Goal: Task Accomplishment & Management: Use online tool/utility

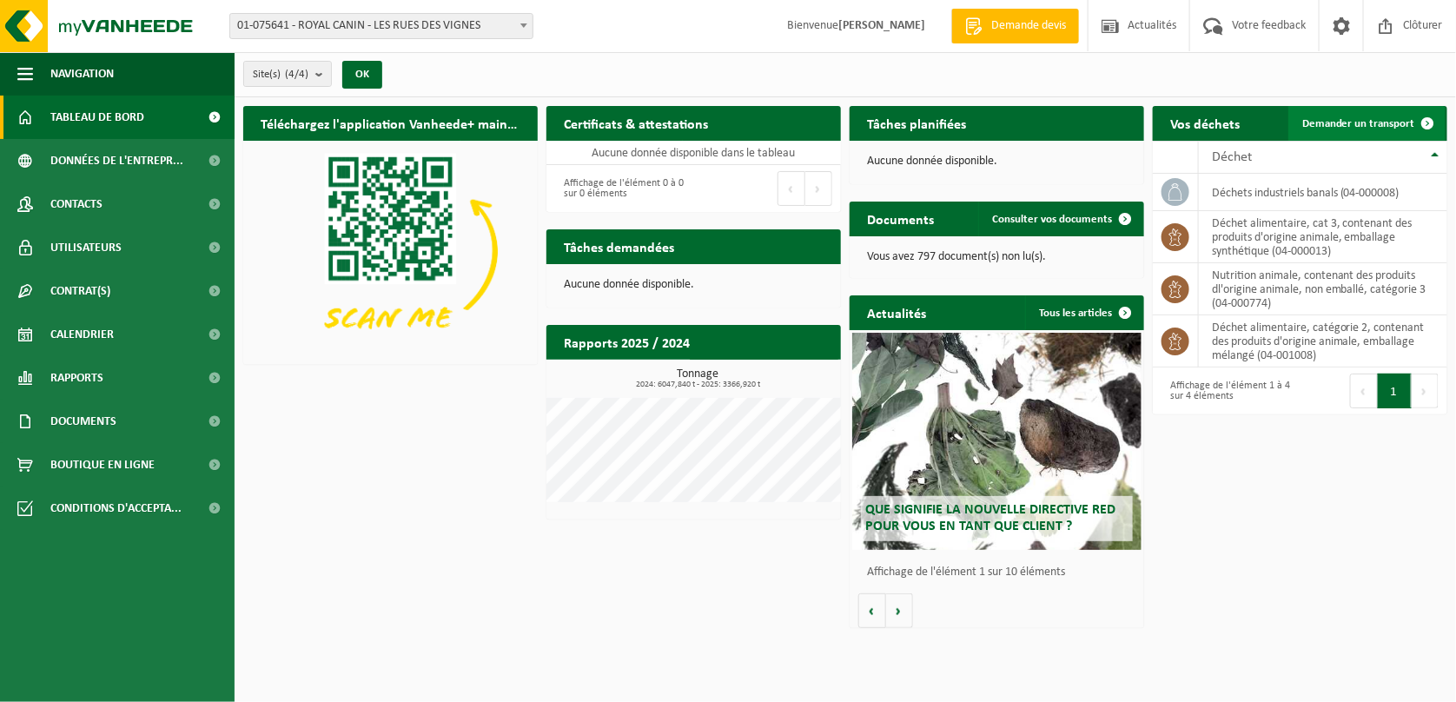
click at [1379, 121] on span "Demander un transport" at bounding box center [1359, 123] width 113 height 11
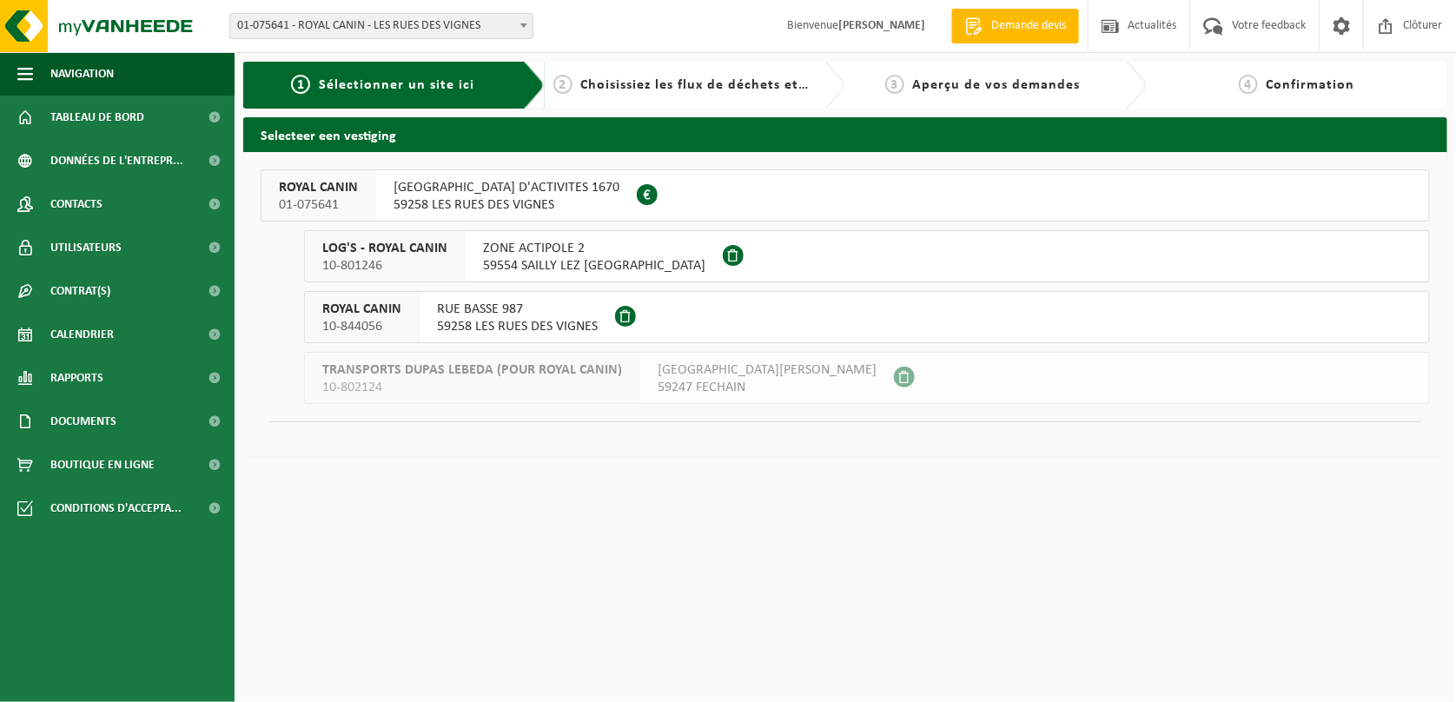
click at [381, 252] on span "LOG'S - ROYAL CANIN" at bounding box center [384, 248] width 125 height 17
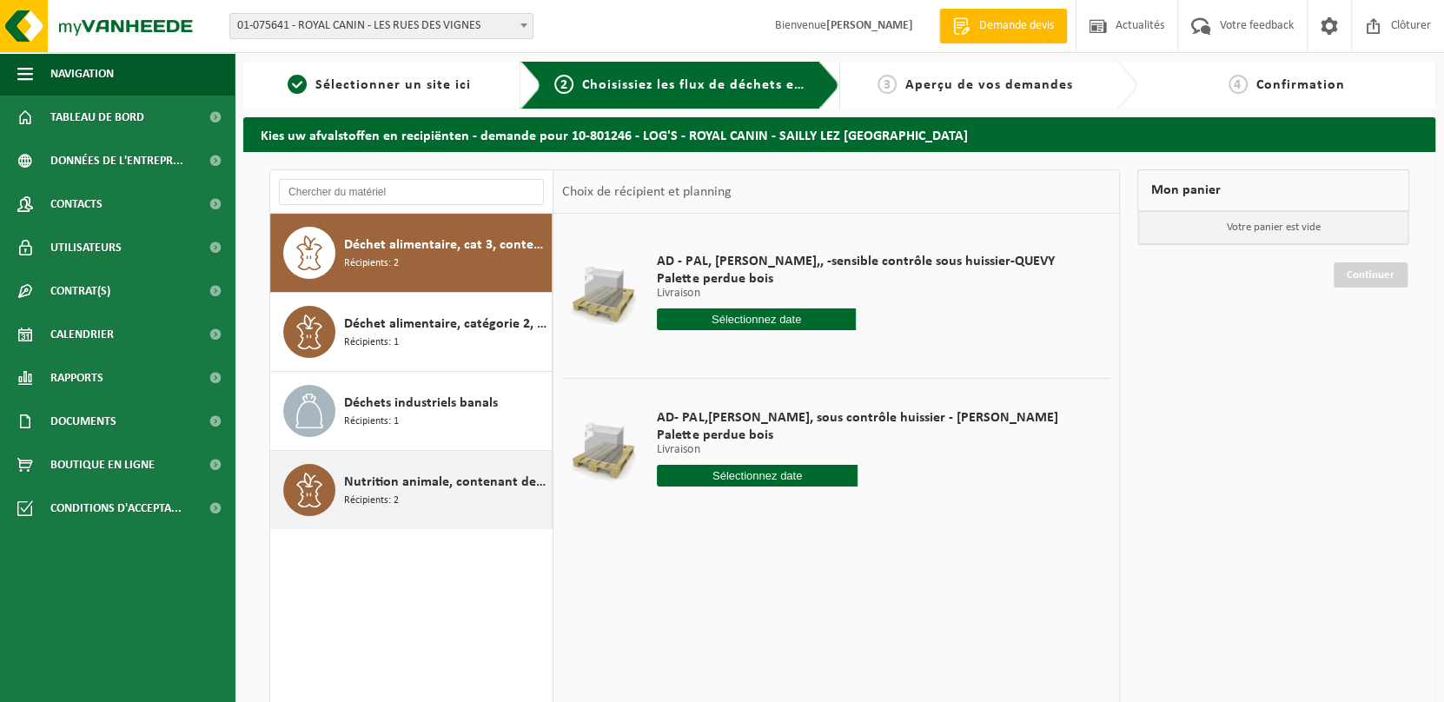
click at [358, 493] on span "Récipients: 2" at bounding box center [371, 501] width 55 height 17
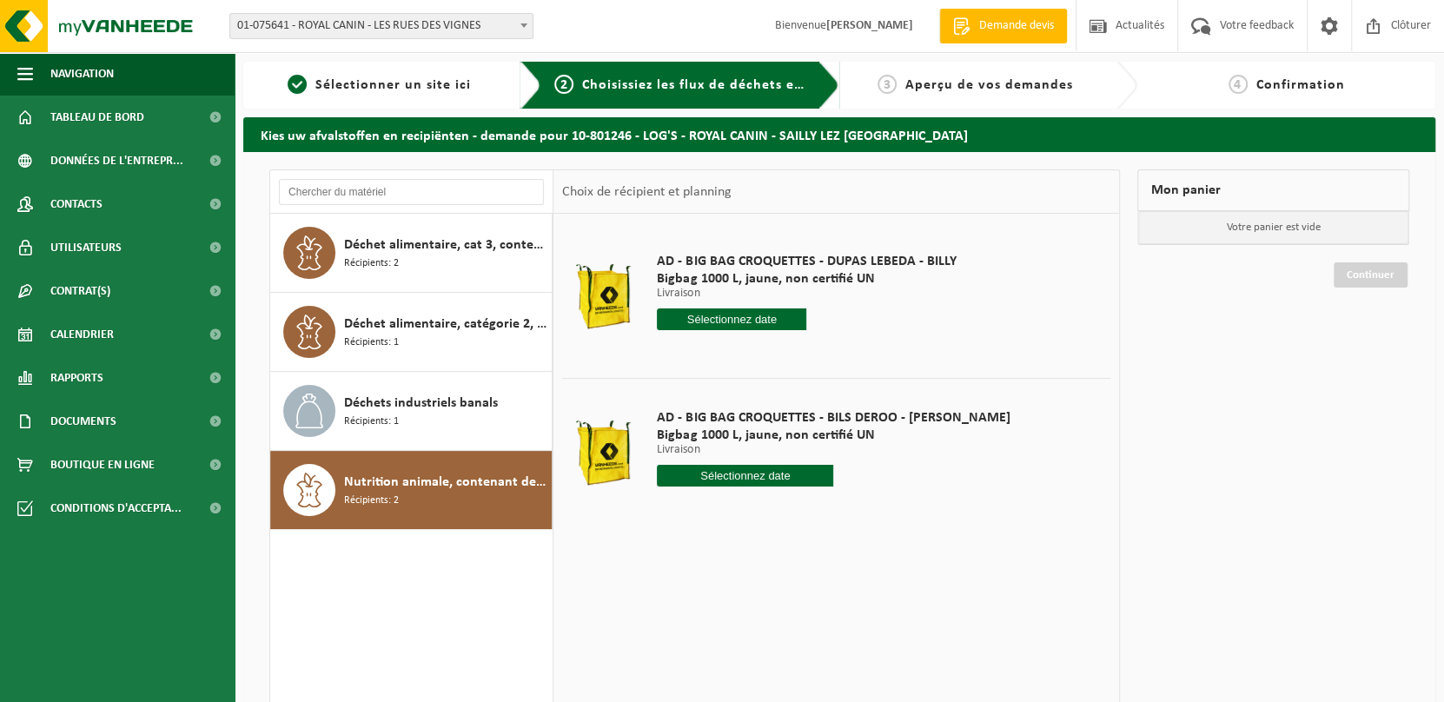
click at [690, 317] on input "text" at bounding box center [731, 319] width 149 height 22
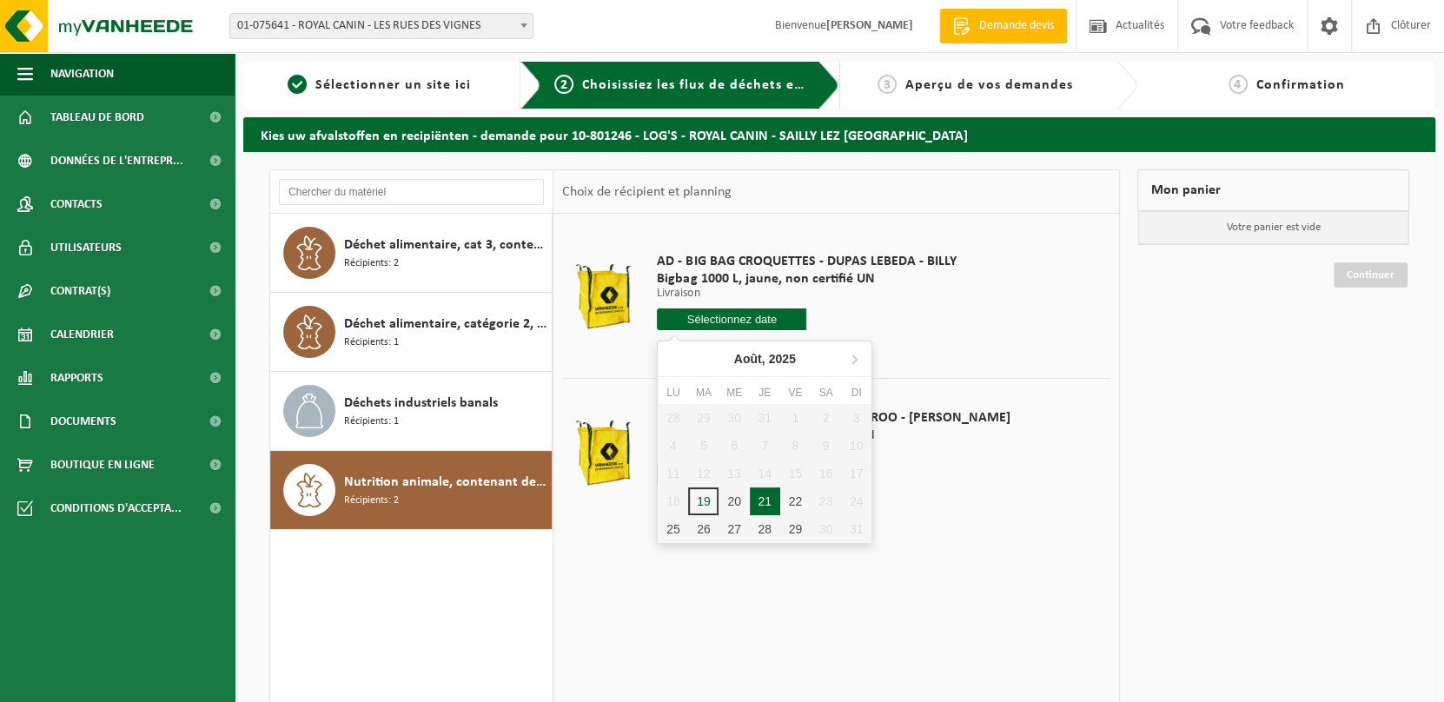
click at [762, 511] on div "21" at bounding box center [765, 501] width 30 height 28
type input "à partir de [DATE]"
type input "2025-08-21"
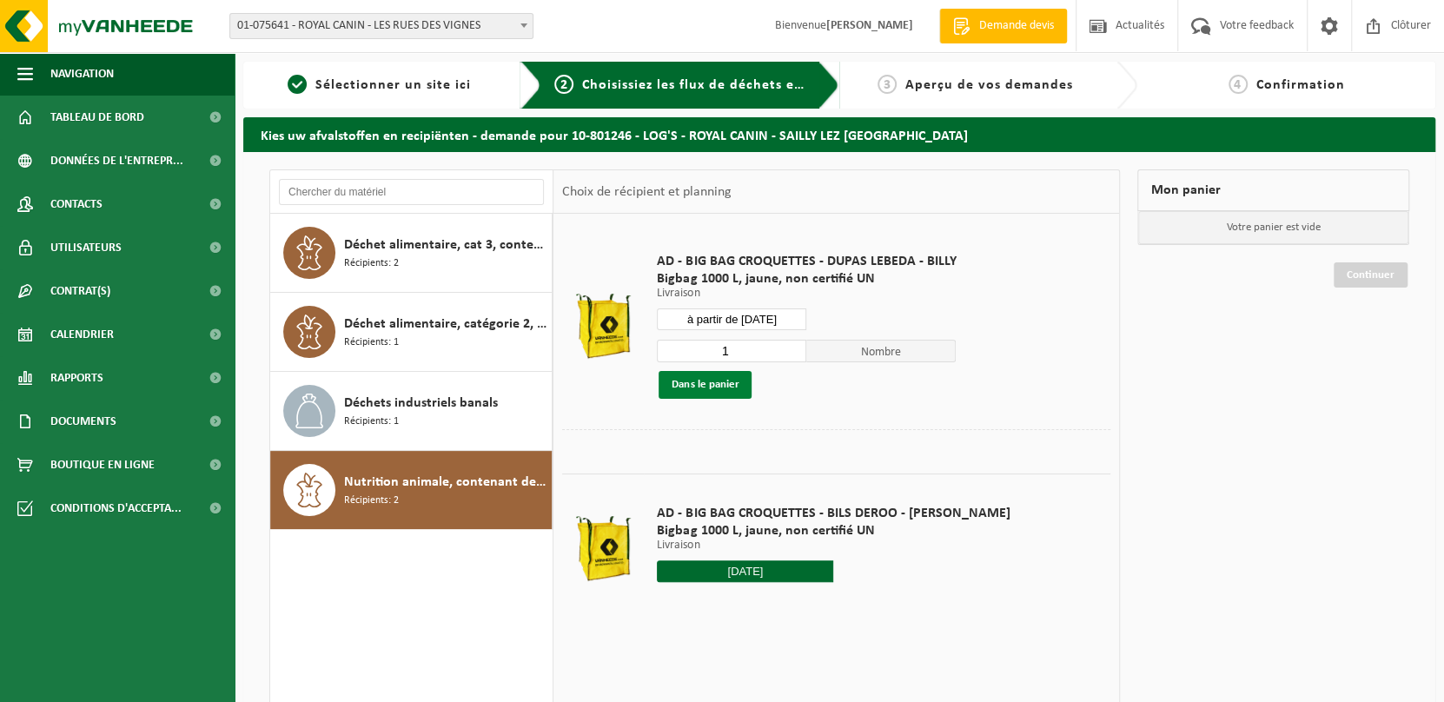
click at [696, 388] on button "Dans le panier" at bounding box center [705, 385] width 93 height 28
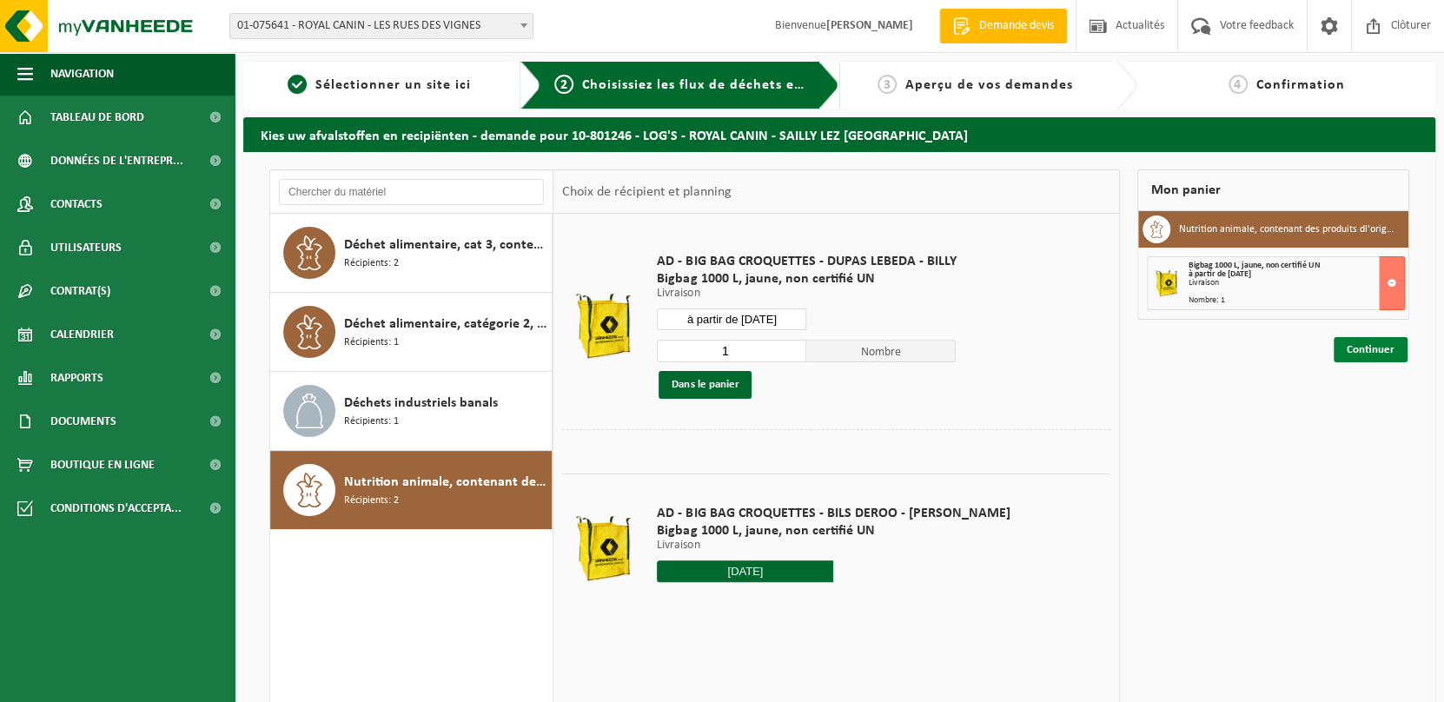
click at [1382, 341] on link "Continuer" at bounding box center [1371, 349] width 74 height 25
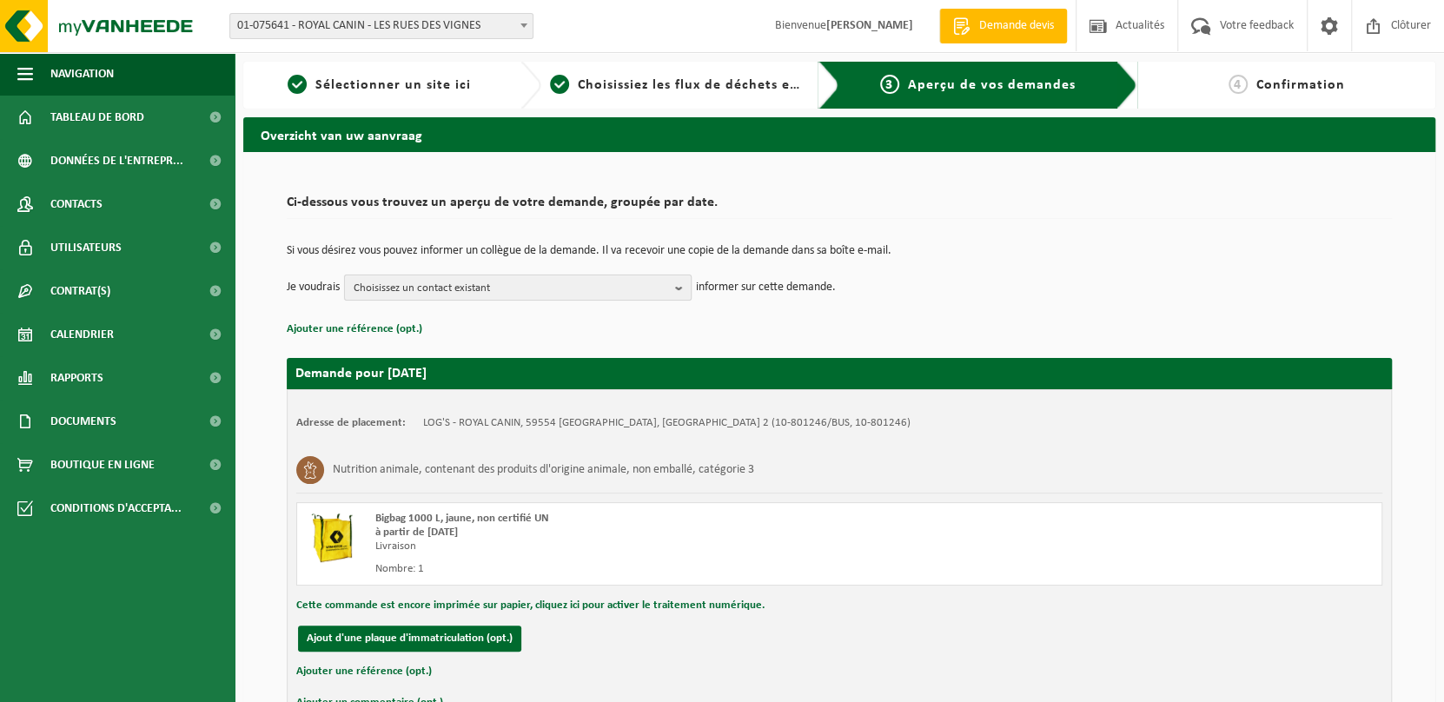
click at [541, 287] on span "Choisissez un contact existant" at bounding box center [511, 288] width 315 height 26
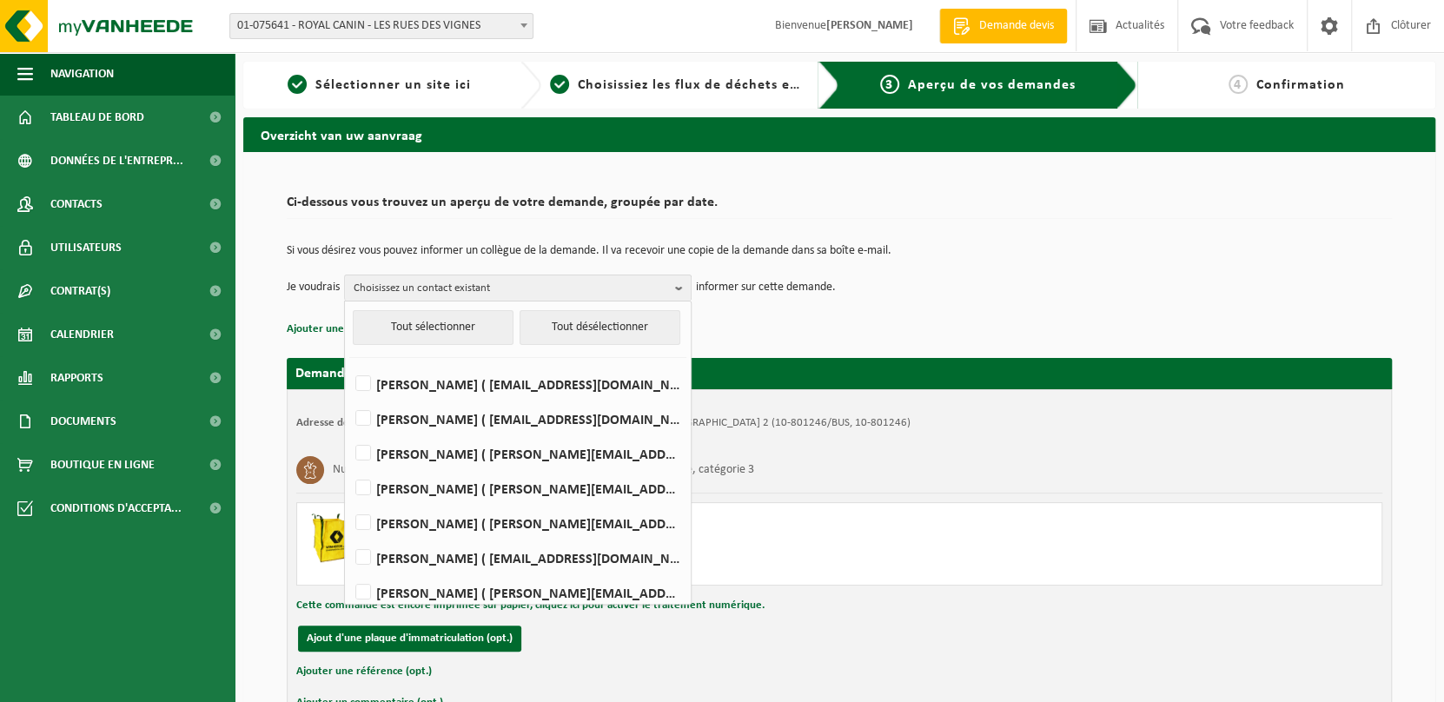
click at [462, 501] on li "LAURENT MERESSE ( laurent.meresse@royalcanin.com )" at bounding box center [517, 518] width 337 height 35
click at [461, 492] on label "JÉRÉMY LECLERCQ ( jeremy.leclercq@royalcanin.com )" at bounding box center [517, 488] width 330 height 26
click at [349, 467] on input "JÉRÉMY LECLERCQ ( jeremy.leclercq@royalcanin.com )" at bounding box center [348, 466] width 1 height 1
checkbox input "true"
click at [943, 535] on div "Bigbag 1000 L, jaune, non certifié UN à partir de 2025-08-21 Livraison Nombre: 1" at bounding box center [839, 543] width 1086 height 83
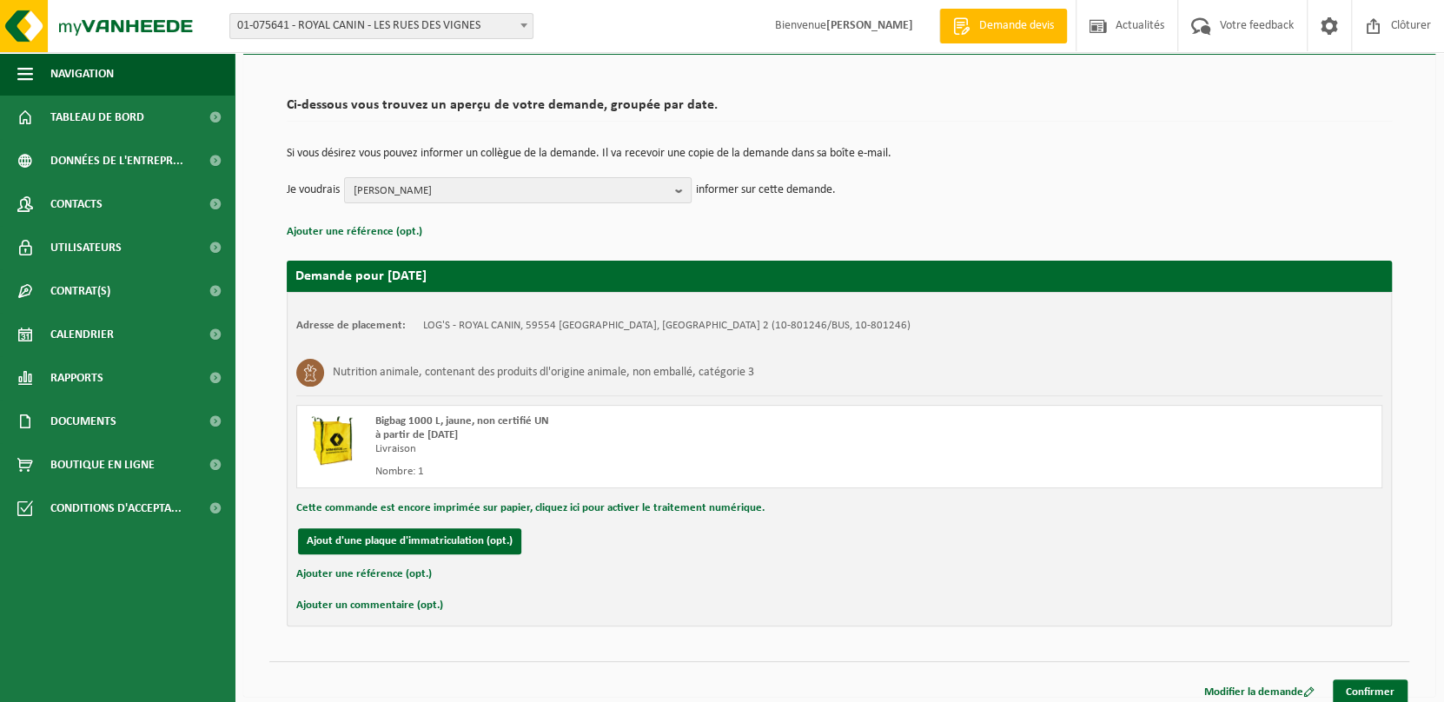
scroll to position [108, 0]
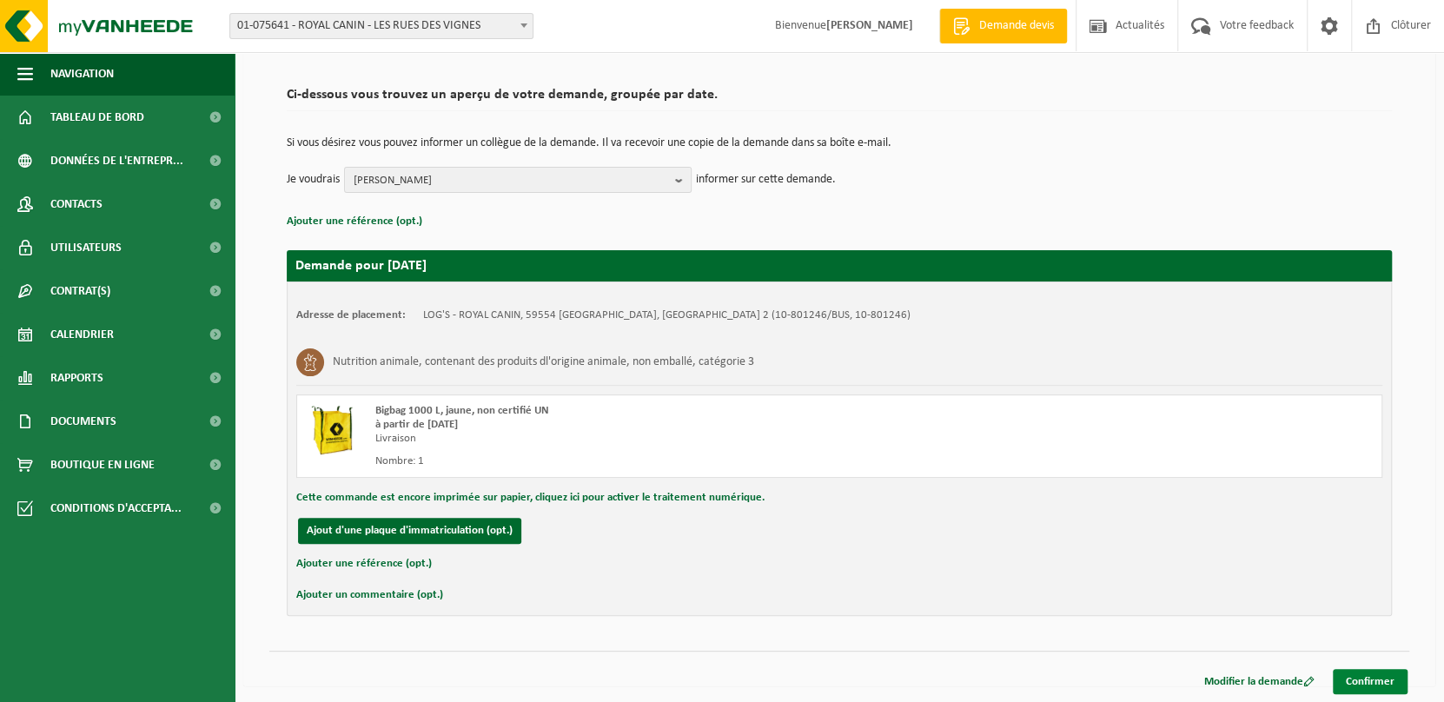
click at [1393, 688] on link "Confirmer" at bounding box center [1370, 681] width 75 height 25
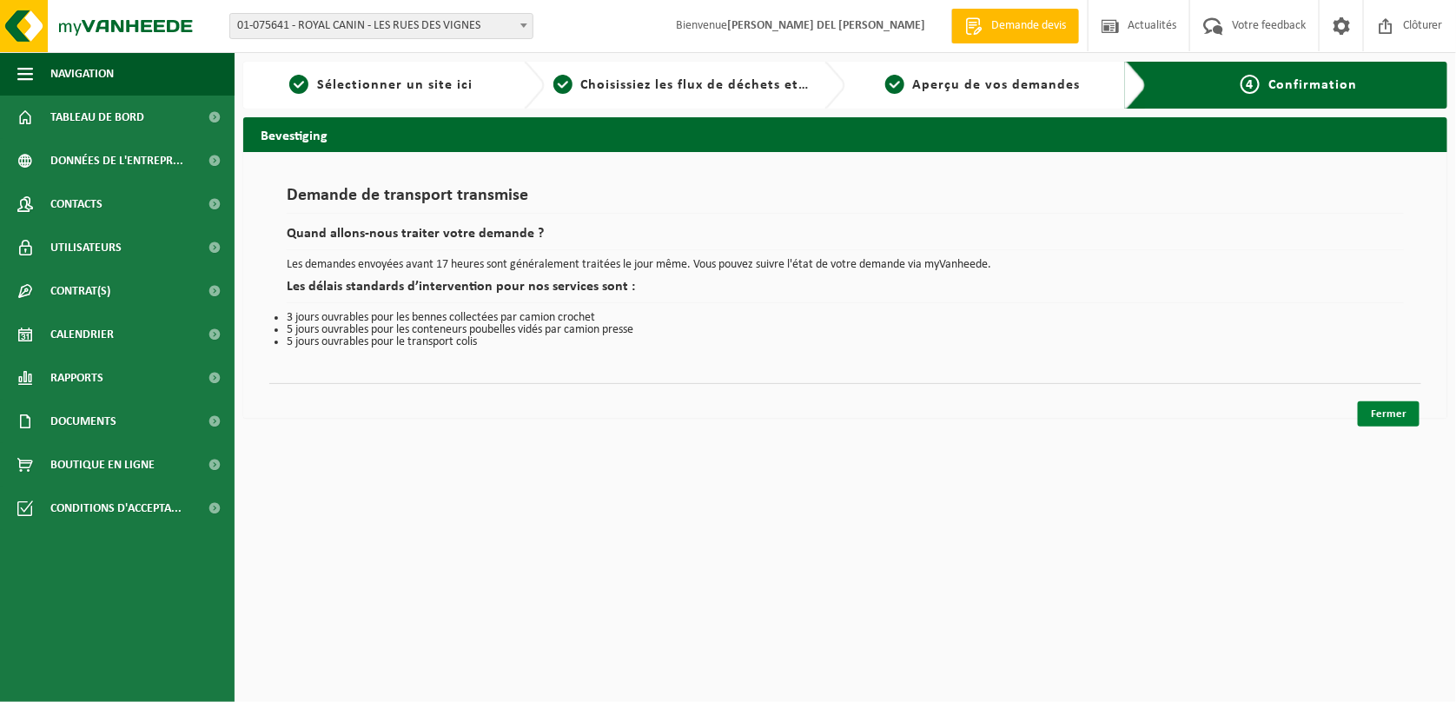
click at [1375, 413] on link "Fermer" at bounding box center [1389, 413] width 62 height 25
